Goal: Transaction & Acquisition: Purchase product/service

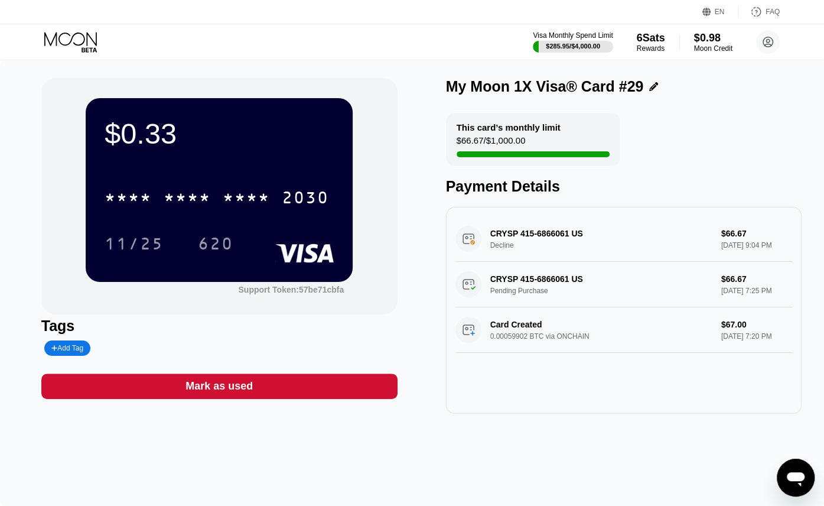
click at [95, 47] on icon at bounding box center [71, 42] width 55 height 21
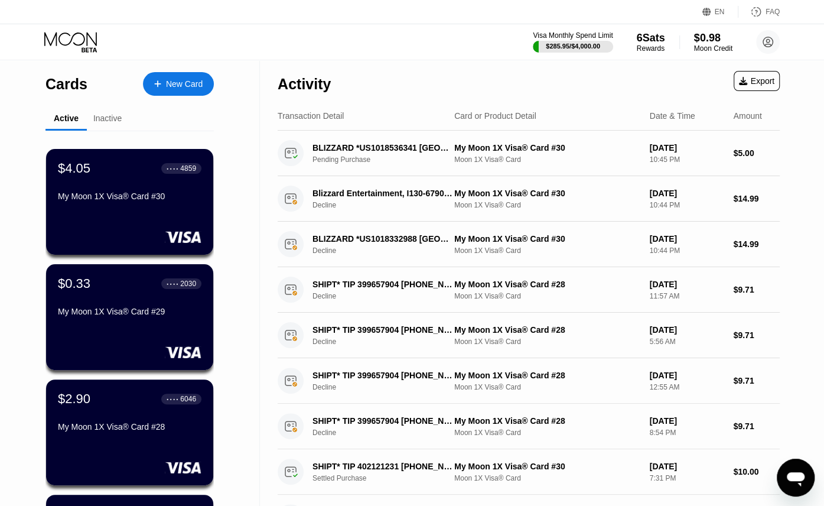
click at [179, 87] on div "New Card" at bounding box center [184, 84] width 37 height 10
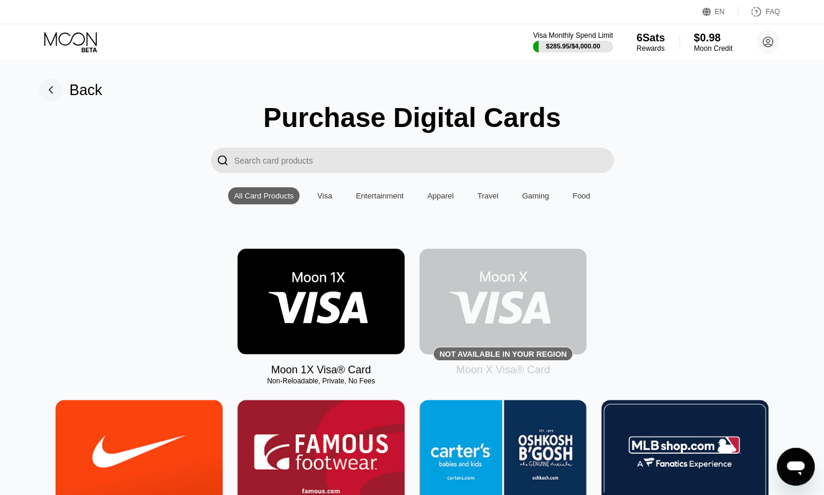
click at [341, 312] on img at bounding box center [320, 302] width 167 height 106
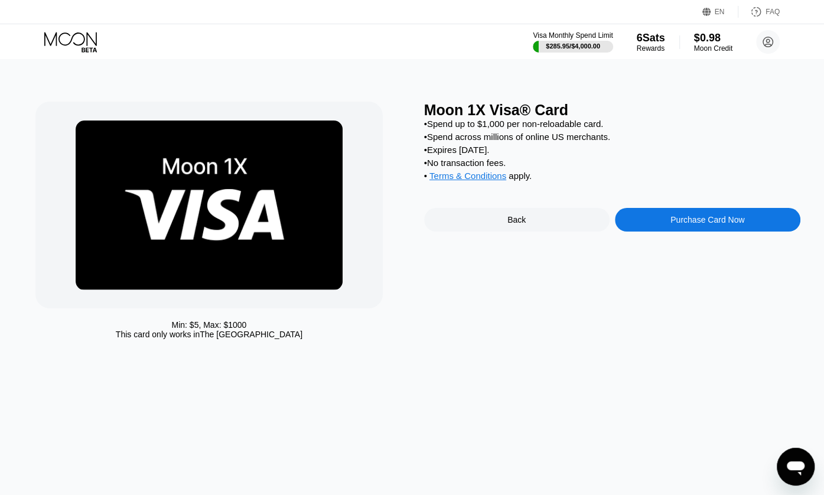
click at [688, 224] on div "Purchase Card Now" at bounding box center [707, 219] width 74 height 9
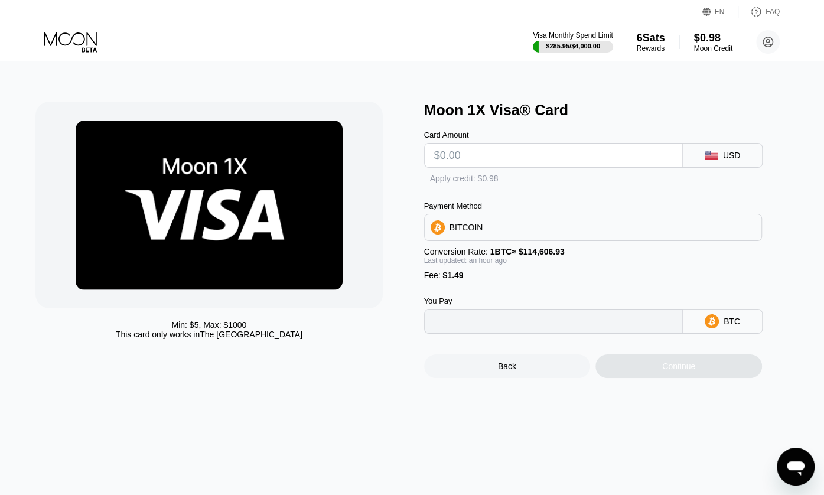
type input "0"
click at [468, 157] on input "text" at bounding box center [553, 156] width 239 height 24
type input "$4"
type input "0.00004796"
type input "$40"
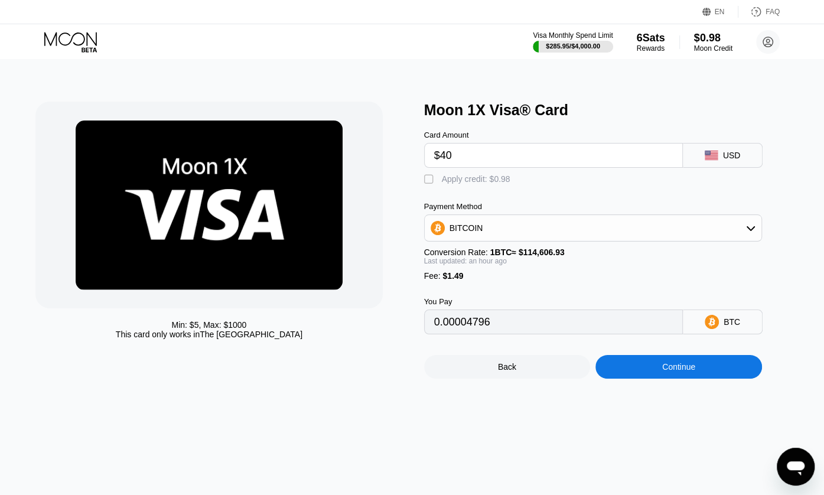
type input "0.00036244"
type input "$40"
click at [672, 372] on div "Continue" at bounding box center [678, 366] width 33 height 9
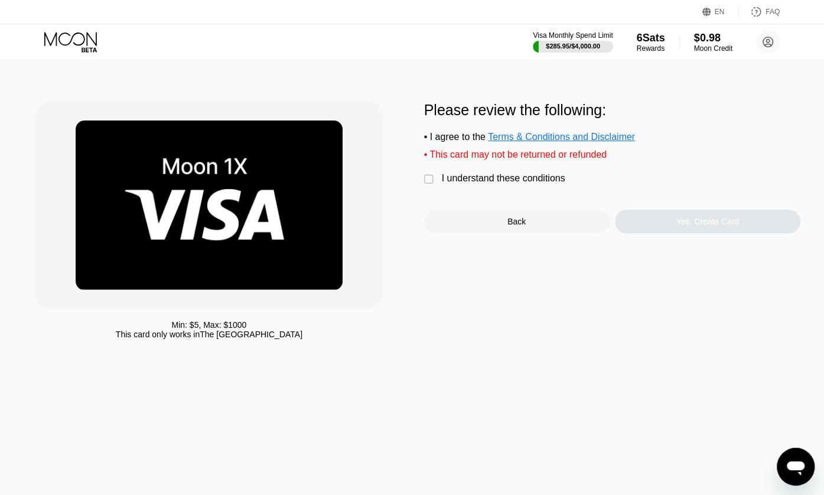
click at [484, 184] on div "I understand these conditions" at bounding box center [503, 178] width 123 height 11
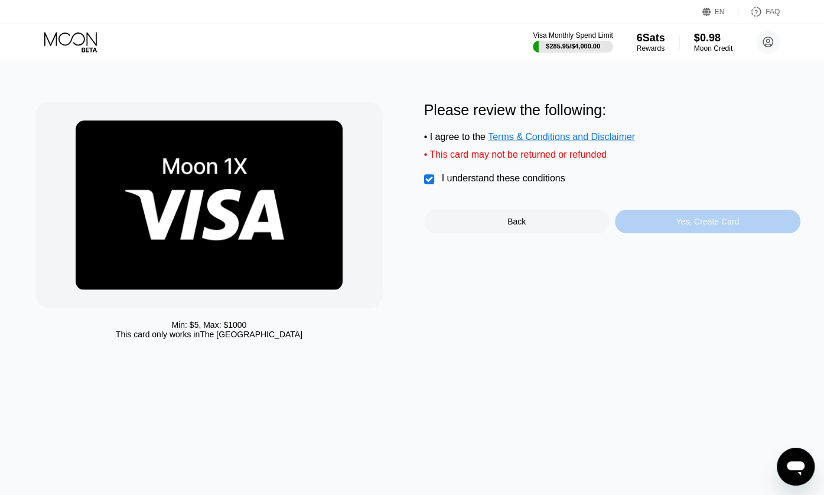
click at [684, 226] on div "Yes, Create Card" at bounding box center [707, 221] width 63 height 9
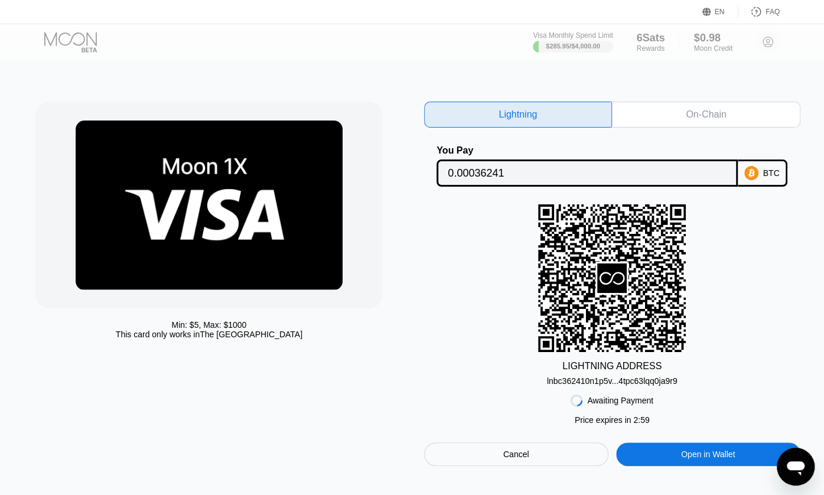
click at [686, 95] on div "Min: $ 5 , Max: $ 1000 This card only works in The United States Lightning On-C…" at bounding box center [412, 277] width 835 height 435
click at [685, 110] on div "On-Chain" at bounding box center [706, 115] width 188 height 26
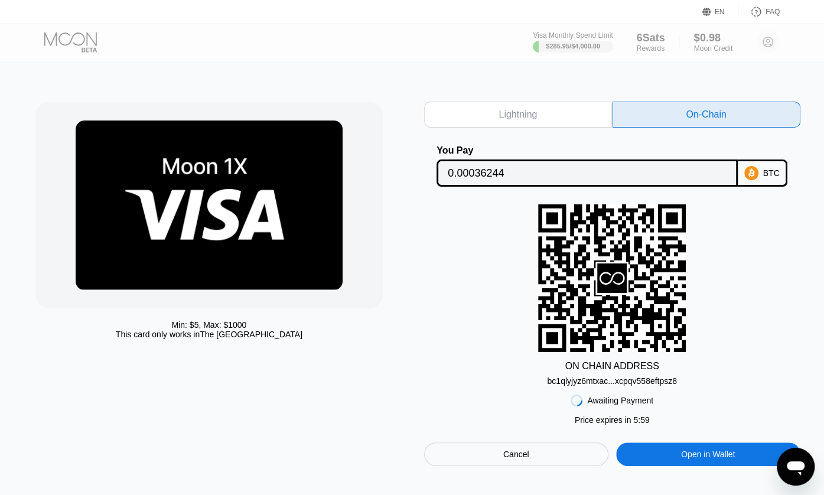
click at [627, 386] on div "bc1qlyjyz6mtxac...xcpqv558eftpsz8" at bounding box center [611, 380] width 129 height 9
click at [482, 180] on input "0.00036244" at bounding box center [587, 173] width 279 height 24
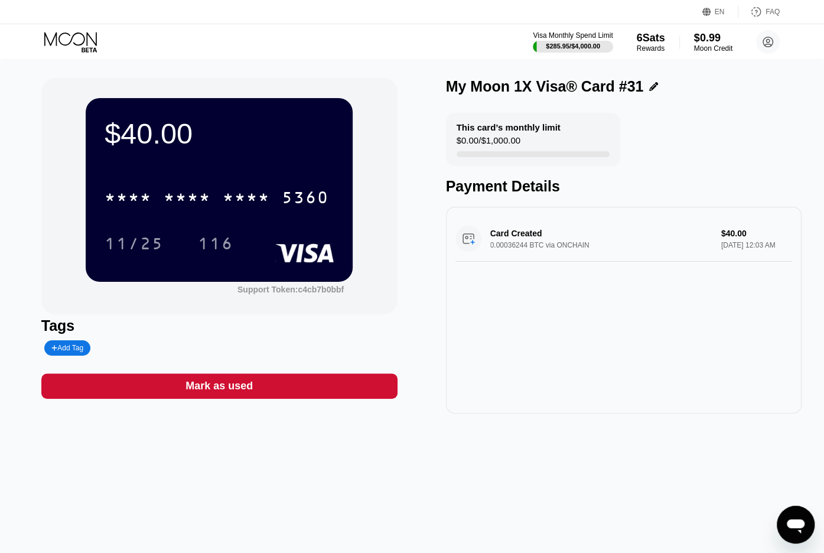
click at [210, 198] on div "* * * *" at bounding box center [187, 199] width 47 height 19
click at [204, 199] on div "6500" at bounding box center [187, 199] width 47 height 19
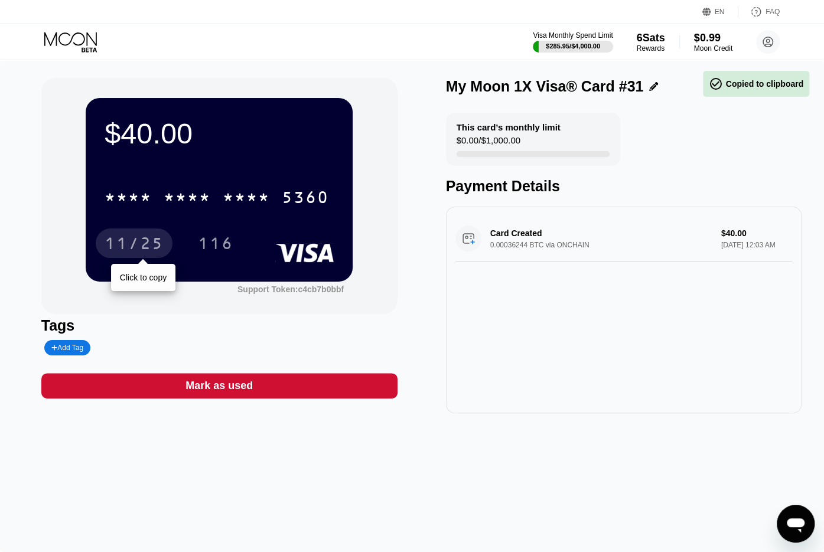
click at [144, 250] on div "11/25" at bounding box center [134, 245] width 59 height 19
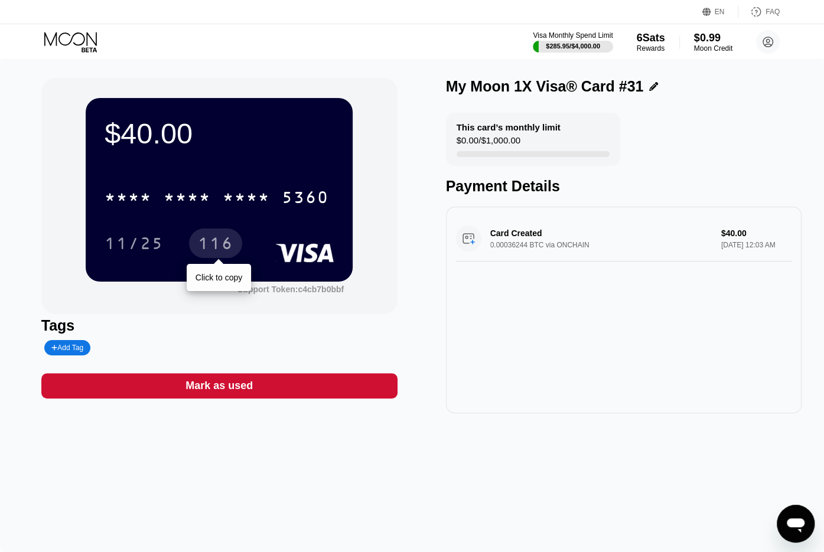
click at [214, 250] on div "116" at bounding box center [215, 245] width 35 height 19
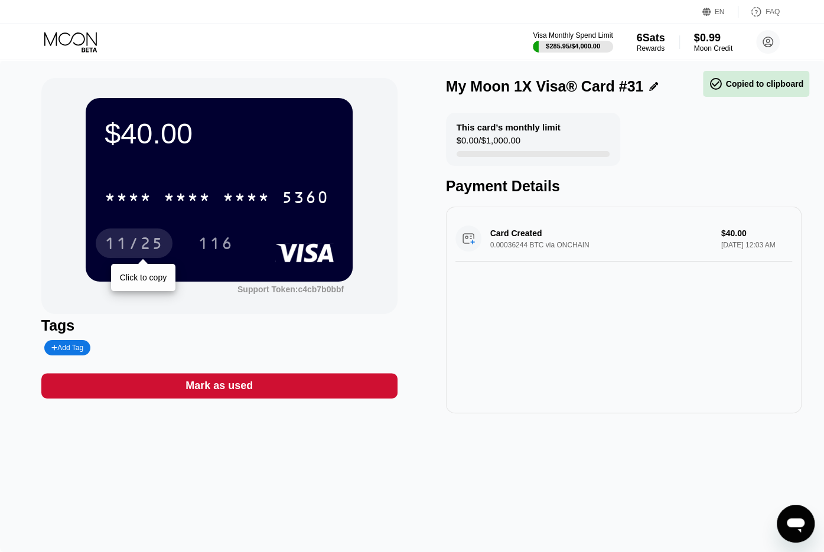
click at [120, 249] on div "11/25" at bounding box center [134, 245] width 59 height 19
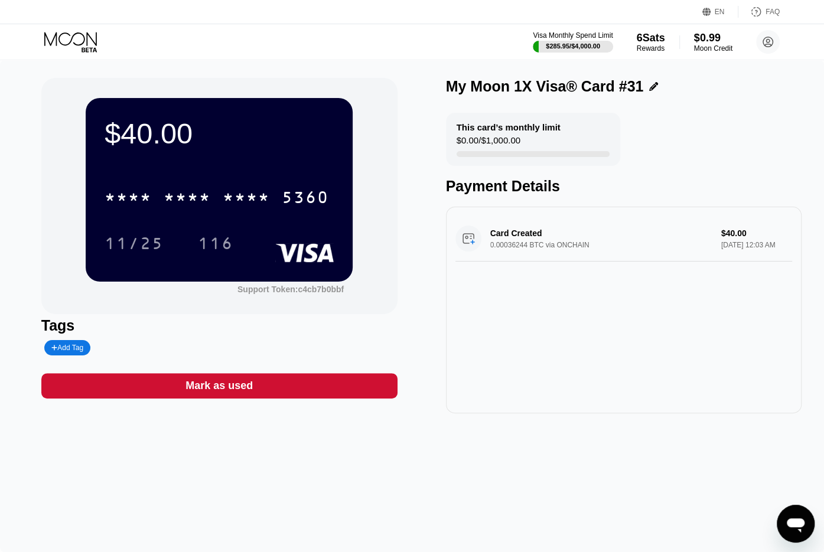
click at [143, 62] on div "$40.00 * * * * * * * * * * * * 5360 11/25 116 Support Token: c4cb7b0bbf Tags Ad…" at bounding box center [412, 306] width 824 height 492
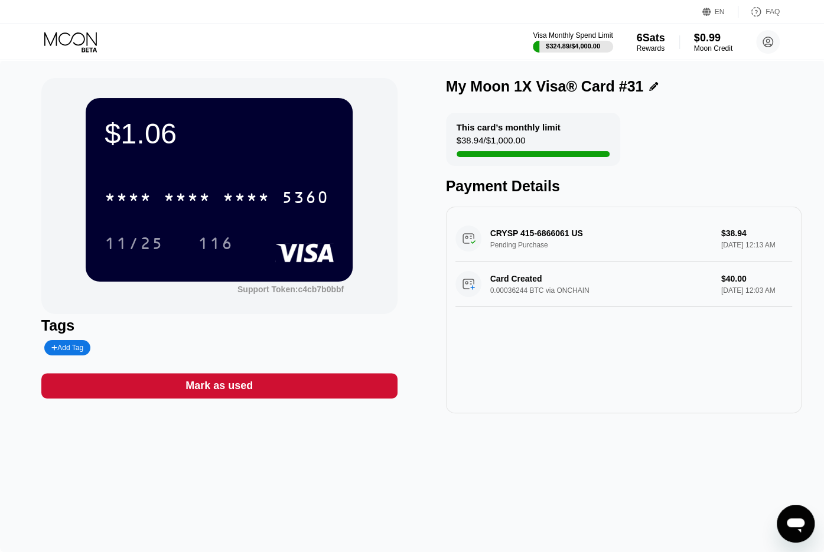
click at [194, 63] on div "$1.06 * * * * * * * * * * * * 5360 11/25 116 Support Token: c4cb7b0bbf Tags Add…" at bounding box center [412, 306] width 824 height 492
